Goal: Browse casually

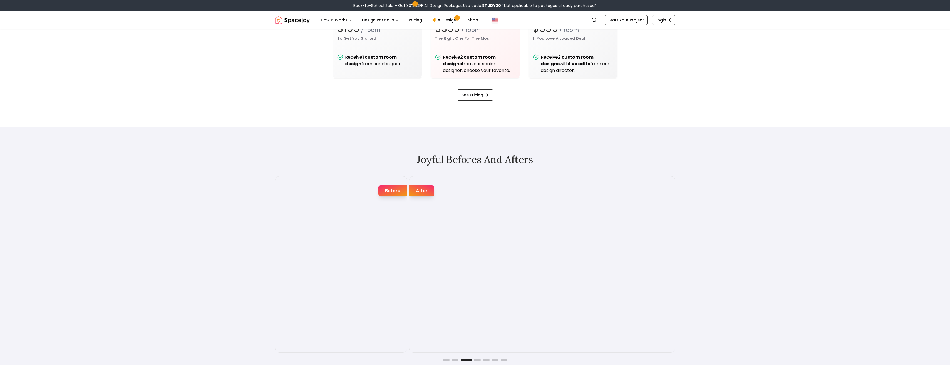
scroll to position [1001, 0]
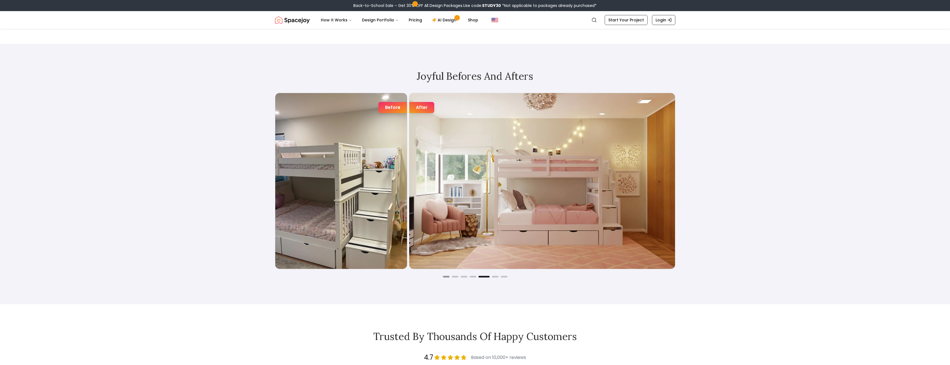
click at [447, 277] on button "Go to slide 1" at bounding box center [446, 277] width 7 height 2
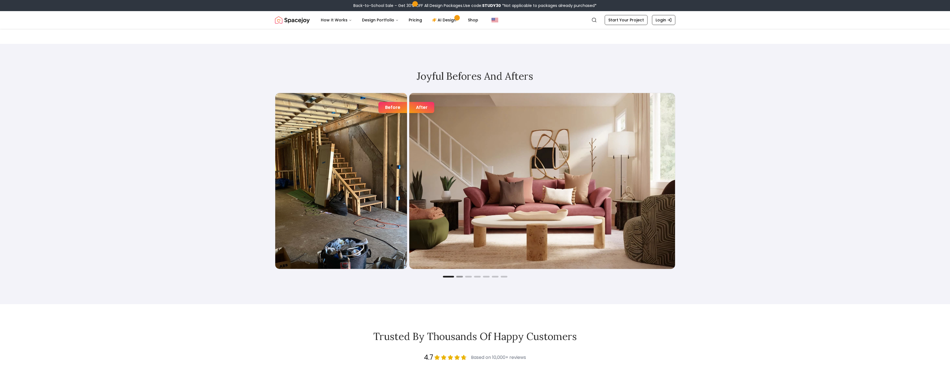
click at [460, 276] on button "Go to slide 2" at bounding box center [459, 277] width 7 height 2
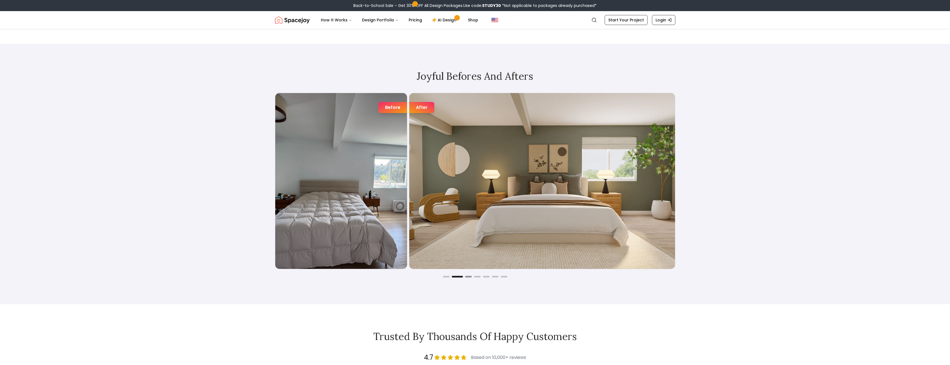
click at [468, 277] on button "Go to slide 3" at bounding box center [468, 277] width 7 height 2
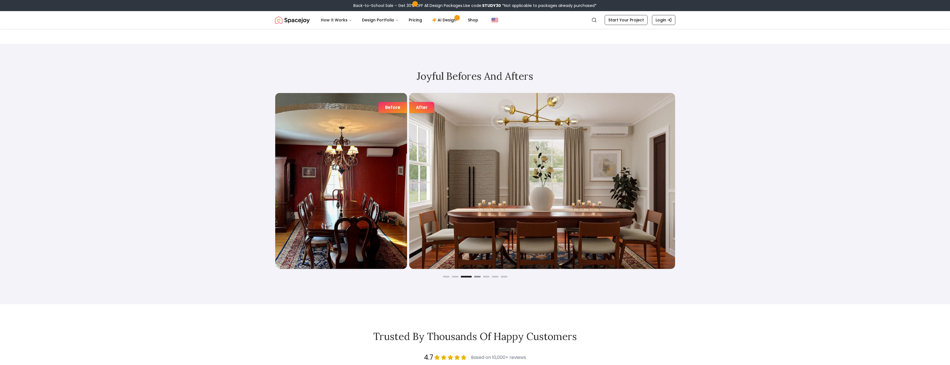
click at [478, 277] on button "Go to slide 4" at bounding box center [477, 277] width 7 height 2
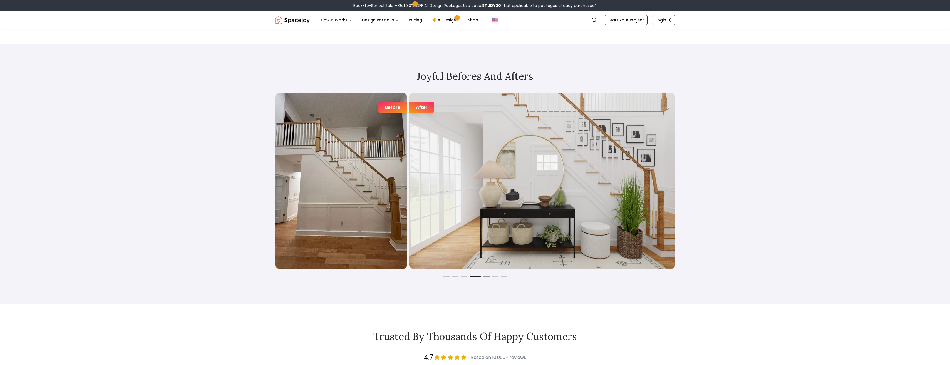
click at [487, 277] on button "Go to slide 5" at bounding box center [486, 277] width 7 height 2
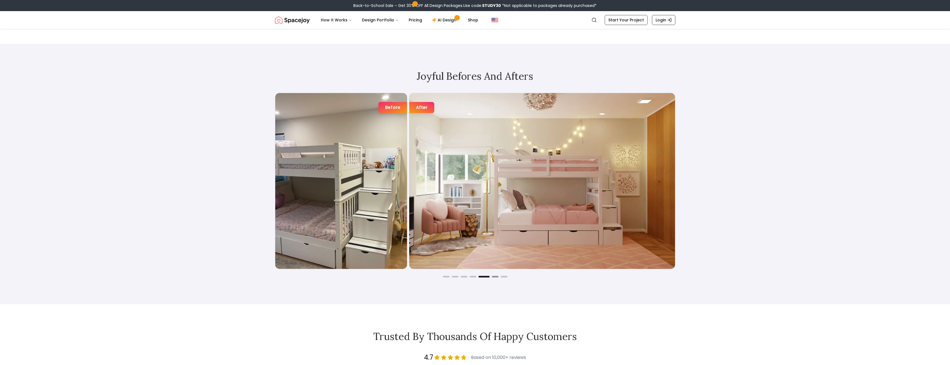
click at [496, 277] on button "Go to slide 6" at bounding box center [495, 277] width 7 height 2
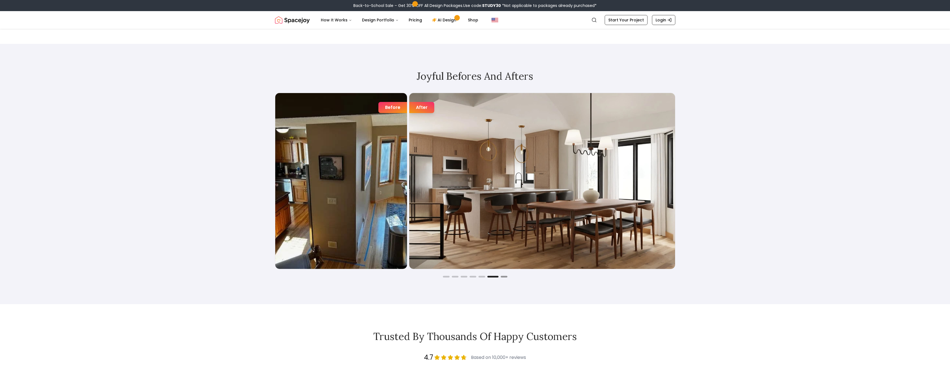
click at [503, 276] on button "Go to slide 7" at bounding box center [504, 277] width 7 height 2
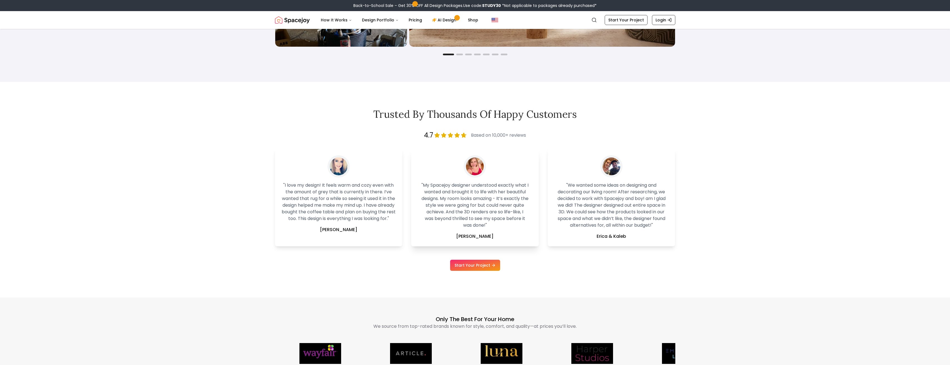
scroll to position [1279, 0]
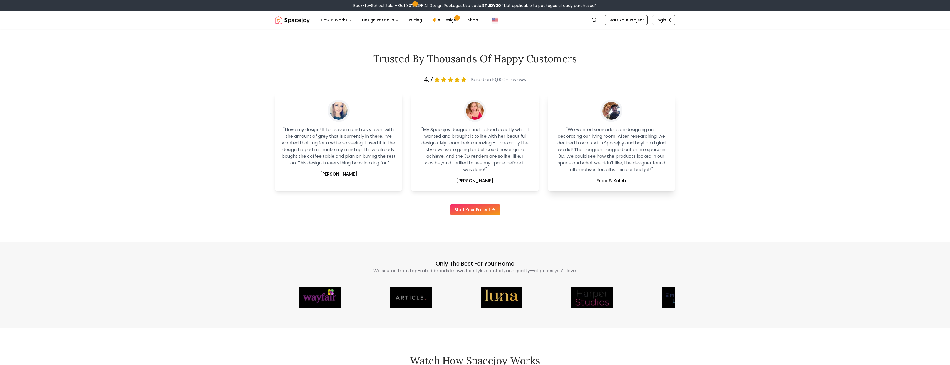
click at [612, 110] on img at bounding box center [611, 111] width 18 height 18
click at [595, 181] on p "Erica & Kaleb" at bounding box center [611, 181] width 114 height 7
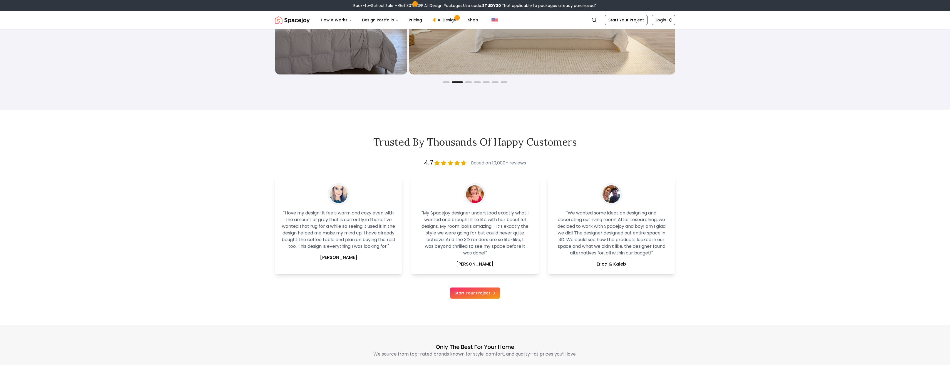
drag, startPoint x: 503, startPoint y: 140, endPoint x: 475, endPoint y: 245, distance: 109.2
click at [503, 140] on h2 "Trusted by Thousands of Happy Customers" at bounding box center [475, 142] width 400 height 11
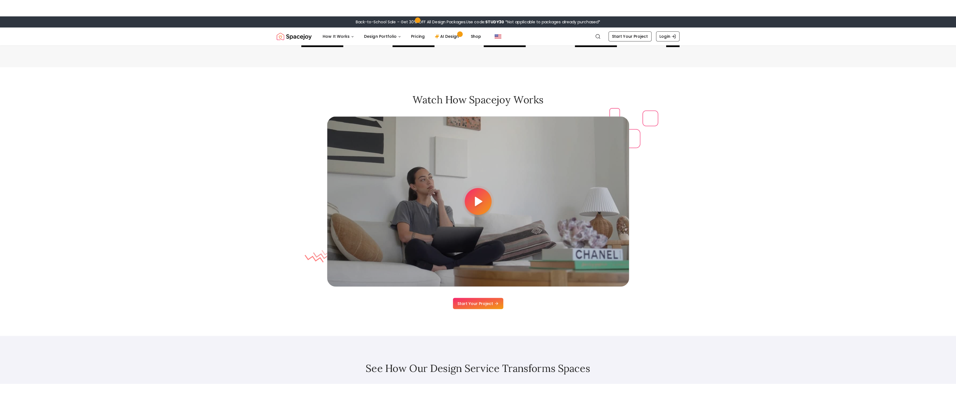
scroll to position [1585, 0]
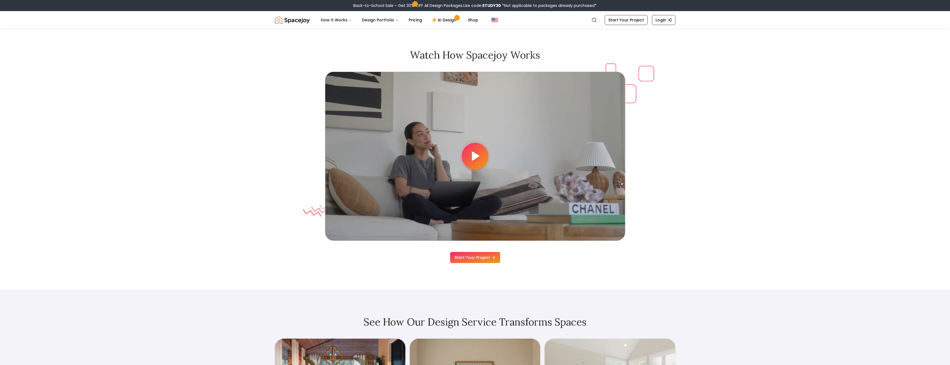
click at [477, 165] on div at bounding box center [475, 156] width 27 height 27
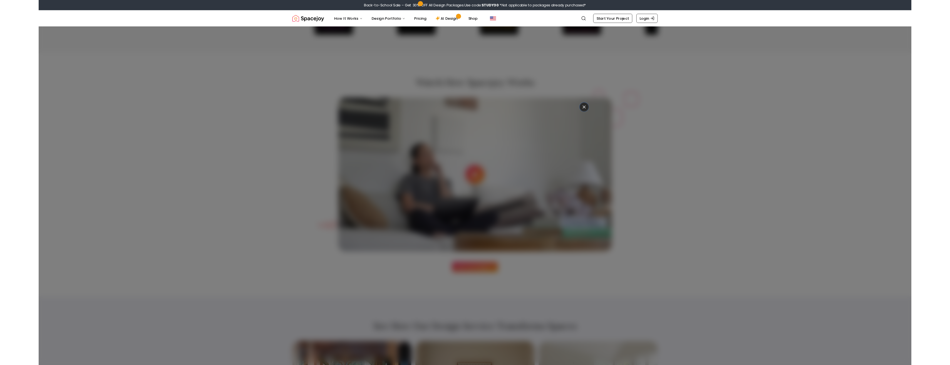
scroll to position [1550, 0]
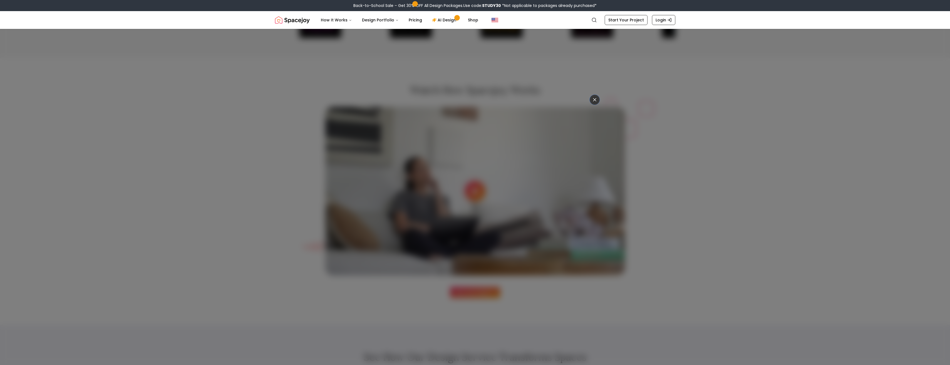
click at [592, 101] on icon at bounding box center [595, 100] width 6 height 6
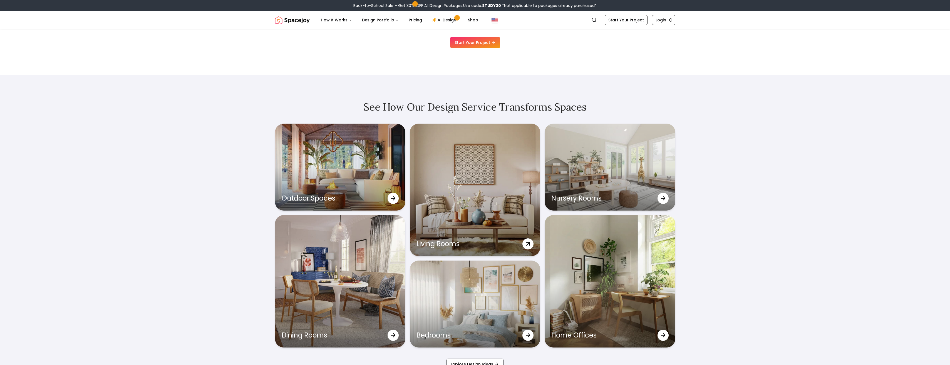
scroll to position [1883, 0]
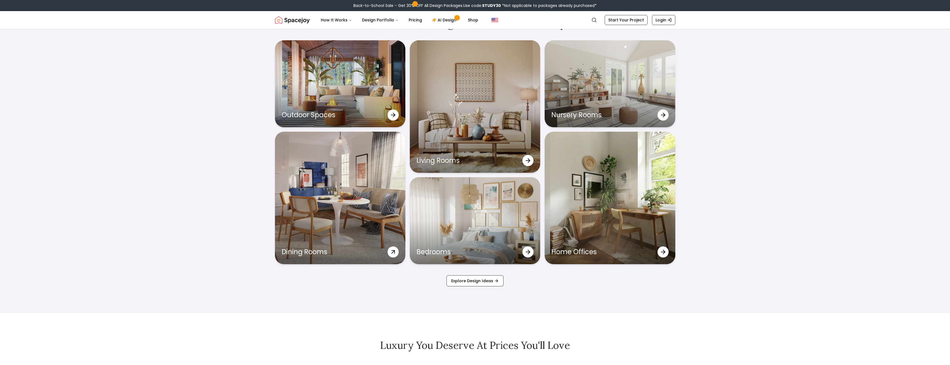
click at [365, 183] on div "Dining Rooms" at bounding box center [340, 198] width 130 height 133
click at [468, 131] on div "Living Rooms" at bounding box center [475, 106] width 130 height 133
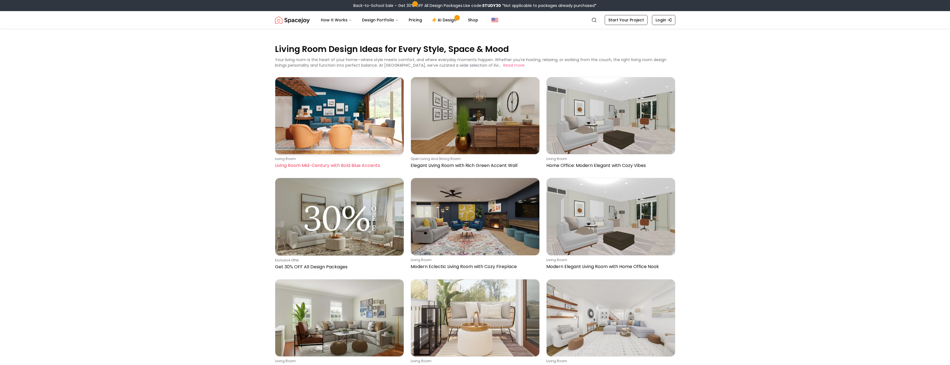
click at [354, 121] on img at bounding box center [339, 115] width 128 height 77
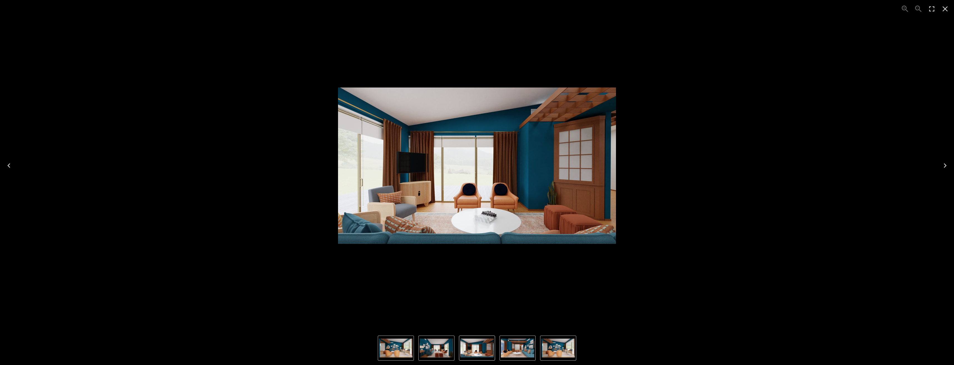
click at [944, 165] on icon "Next" at bounding box center [945, 165] width 9 height 9
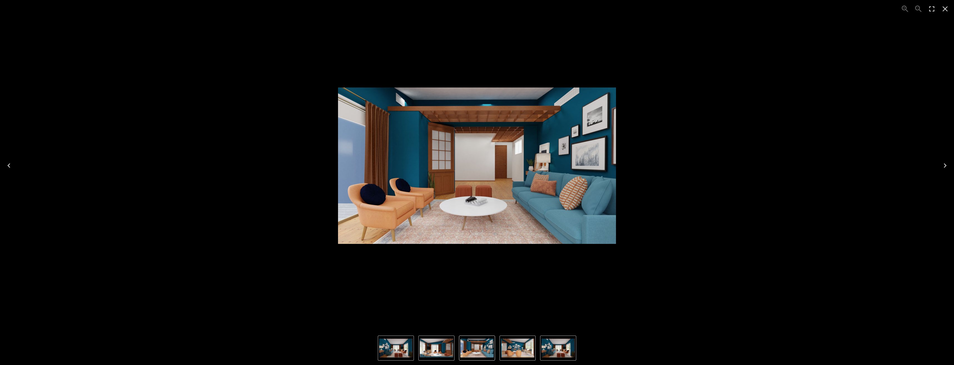
click at [944, 165] on icon "Next" at bounding box center [945, 165] width 9 height 9
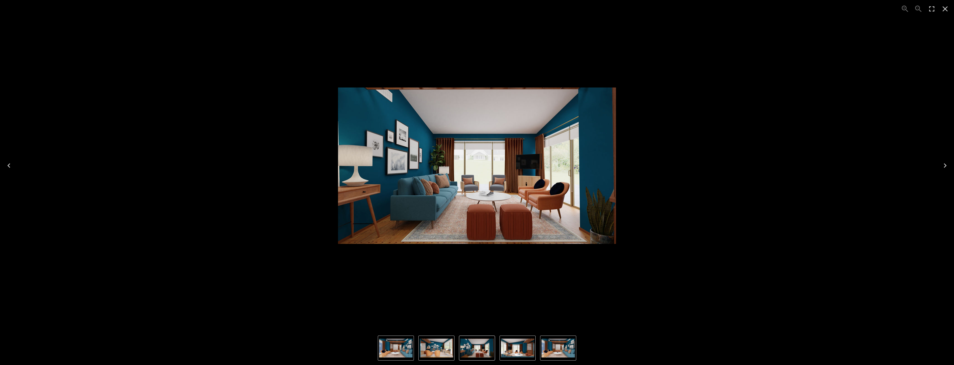
click at [945, 165] on icon "Next" at bounding box center [945, 165] width 9 height 9
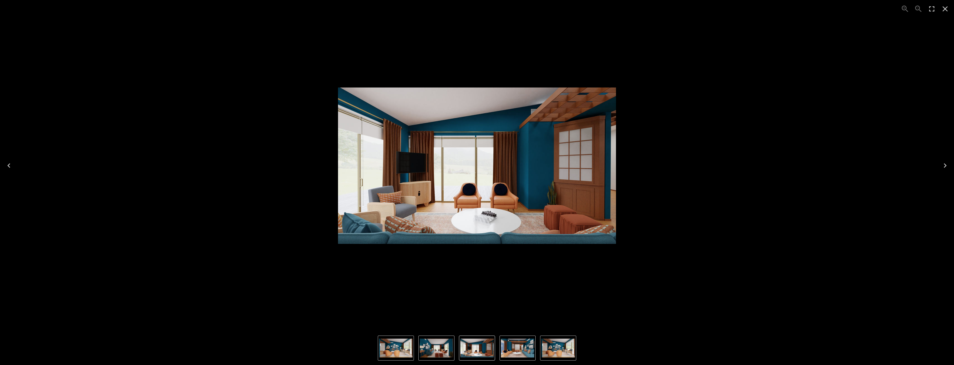
click at [948, 9] on icon "Close" at bounding box center [945, 8] width 9 height 9
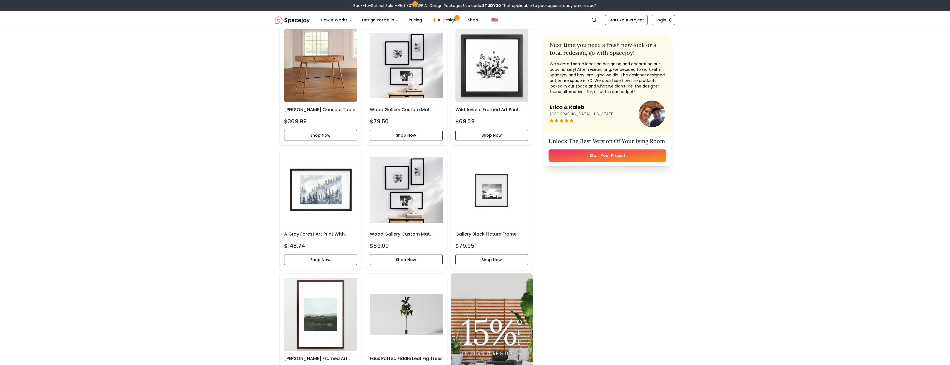
scroll to position [222, 0]
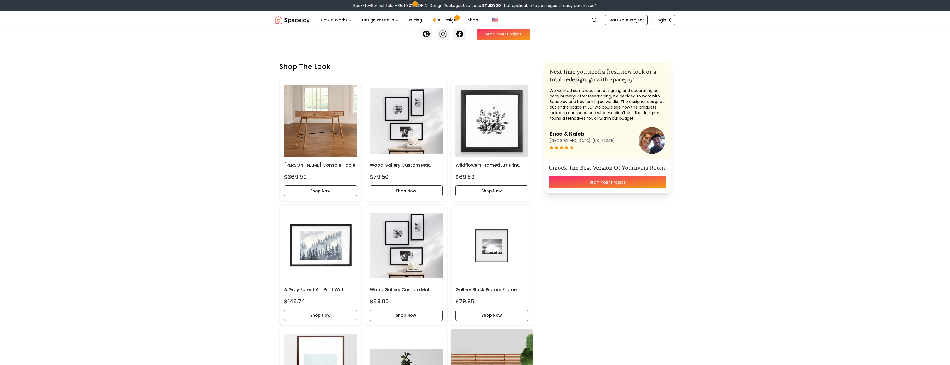
click at [618, 97] on p "We wanted some ideas on designing and decorating our baby nursery! After resear…" at bounding box center [608, 104] width 116 height 33
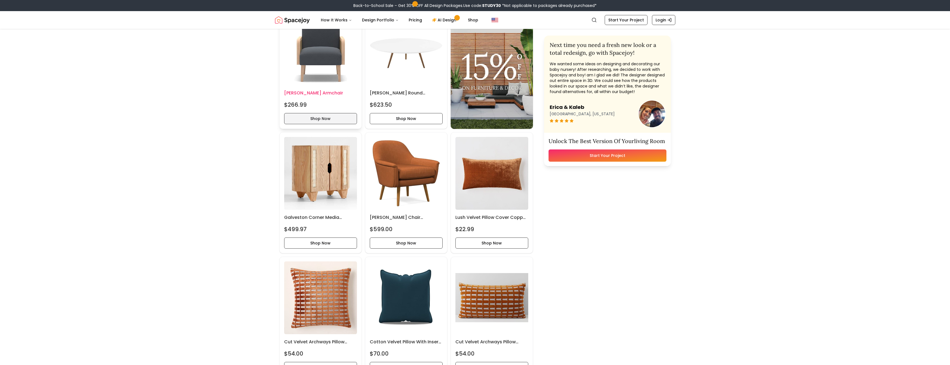
scroll to position [945, 0]
